Goal: Book appointment/travel/reservation

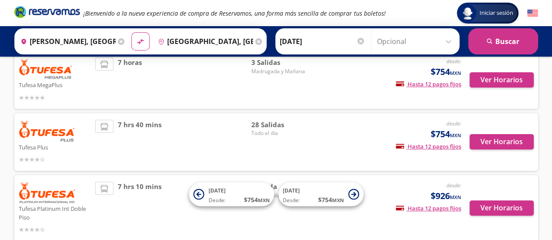
scroll to position [112, 0]
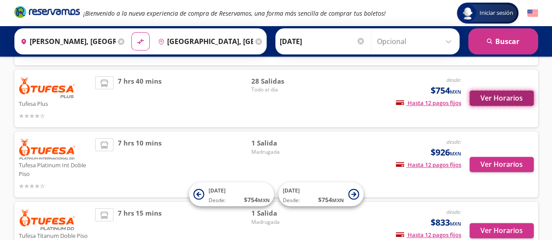
click at [511, 96] on button "Ver Horarios" at bounding box center [502, 98] width 64 height 15
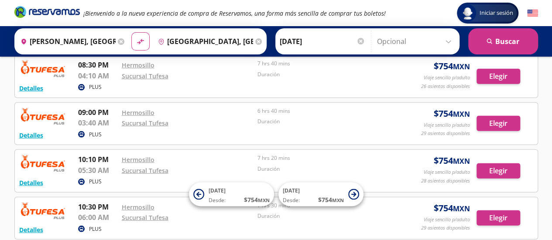
scroll to position [1047, 0]
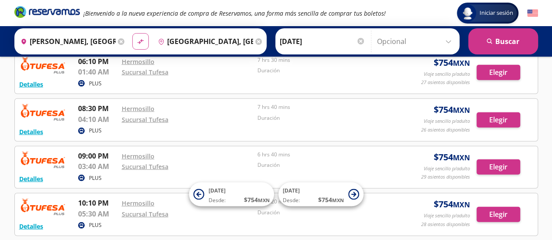
click at [132, 38] on button "material-symbols:compare-arrows-rounded" at bounding box center [140, 41] width 17 height 17
type input "[GEOGRAPHIC_DATA], [GEOGRAPHIC_DATA]"
type input "[PERSON_NAME], [GEOGRAPHIC_DATA]"
click at [314, 42] on input "[DATE]" at bounding box center [323, 42] width 86 height 22
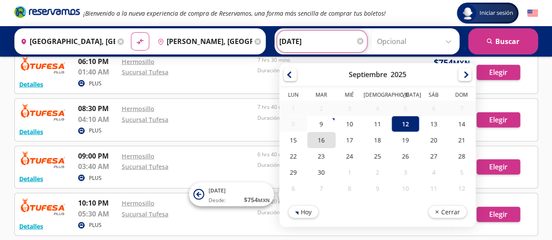
click at [313, 140] on div "16" at bounding box center [321, 140] width 28 height 16
type input "[DATE]"
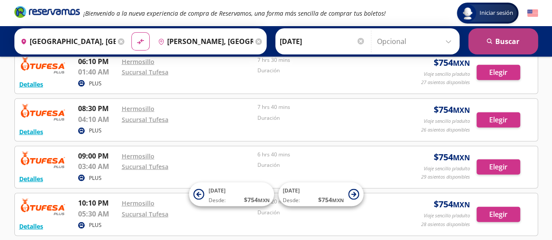
click at [510, 41] on button "search [GEOGRAPHIC_DATA]" at bounding box center [503, 41] width 70 height 26
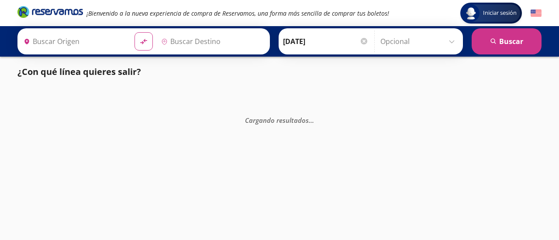
type input "[PERSON_NAME], [GEOGRAPHIC_DATA]"
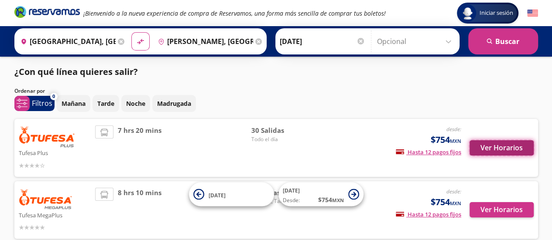
click at [499, 148] on button "Ver Horarios" at bounding box center [502, 148] width 64 height 15
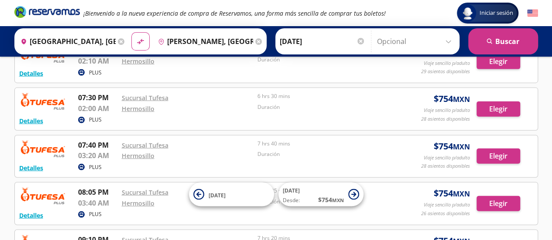
scroll to position [960, 0]
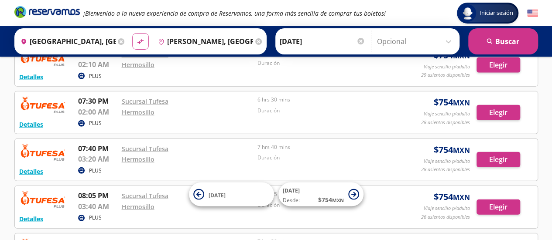
click at [138, 46] on button "material-symbols:compare-arrows-rounded" at bounding box center [140, 41] width 17 height 17
type input "[PERSON_NAME], [GEOGRAPHIC_DATA]"
type input "[GEOGRAPHIC_DATA], [GEOGRAPHIC_DATA]"
click at [357, 40] on div at bounding box center [360, 41] width 7 height 7
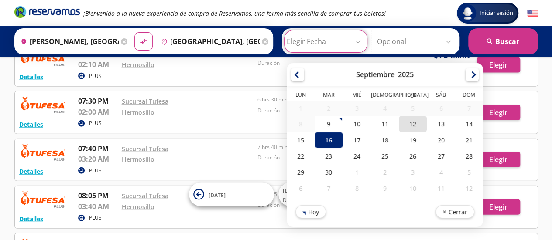
click at [405, 126] on div "12" at bounding box center [413, 124] width 28 height 16
type input "[DATE]"
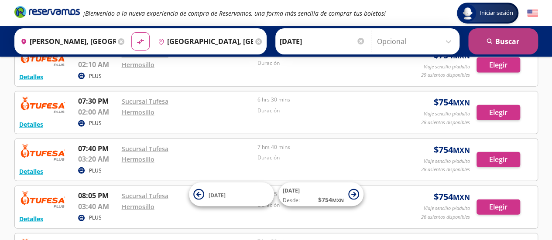
click at [498, 40] on button "search [GEOGRAPHIC_DATA]" at bounding box center [503, 41] width 70 height 26
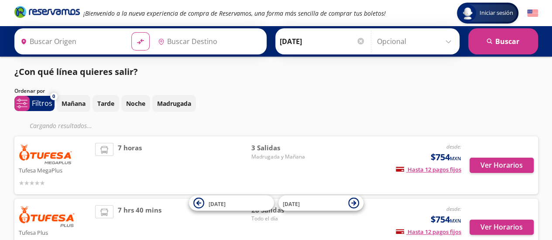
type input "[PERSON_NAME], [GEOGRAPHIC_DATA]"
type input "[GEOGRAPHIC_DATA], [GEOGRAPHIC_DATA]"
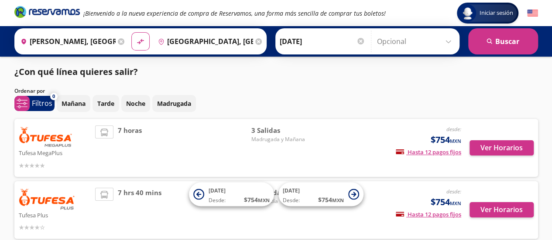
scroll to position [44, 0]
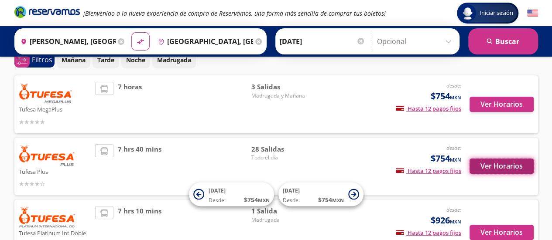
click at [490, 165] on button "Ver Horarios" at bounding box center [502, 166] width 64 height 15
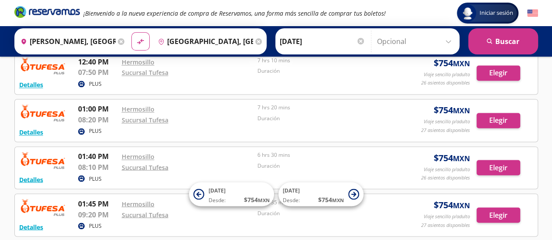
scroll to position [655, 0]
